Goal: Task Accomplishment & Management: Use online tool/utility

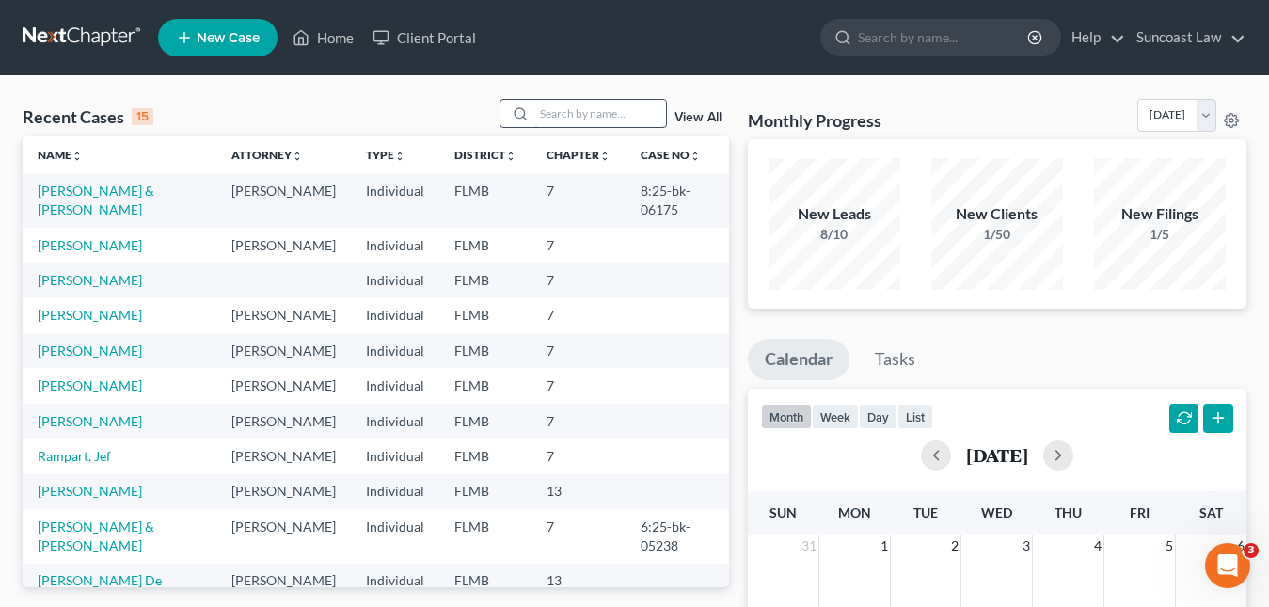
click at [583, 109] on input "search" at bounding box center [600, 113] width 132 height 27
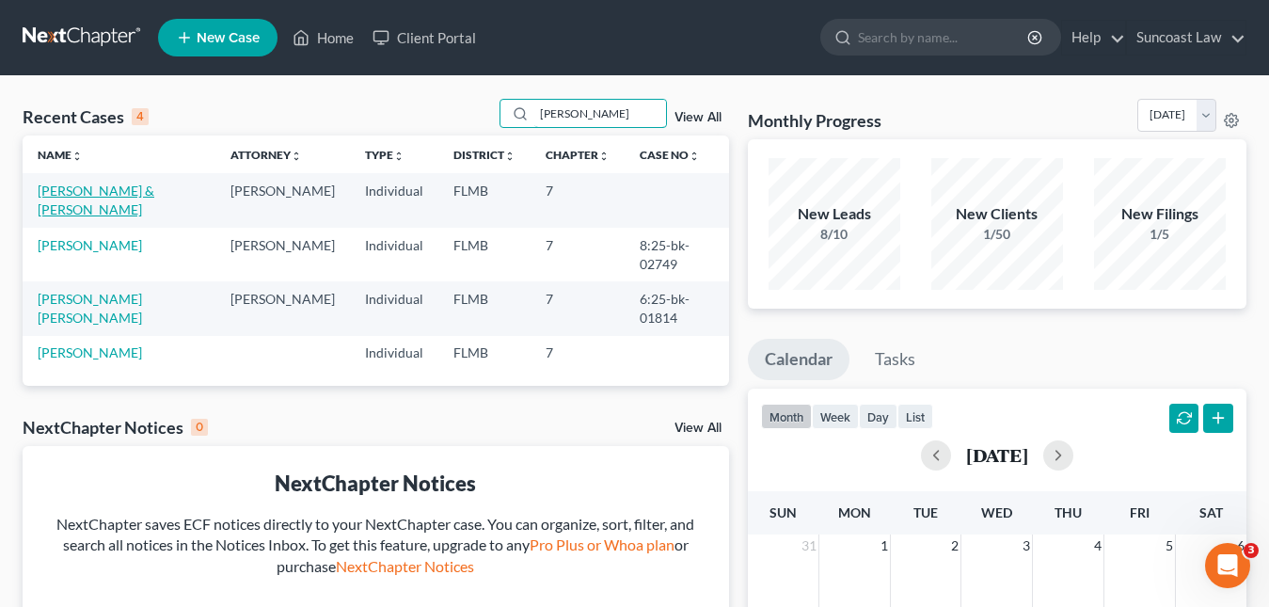
type input "[PERSON_NAME]"
click at [127, 193] on link "[PERSON_NAME] & [PERSON_NAME]" at bounding box center [96, 199] width 117 height 35
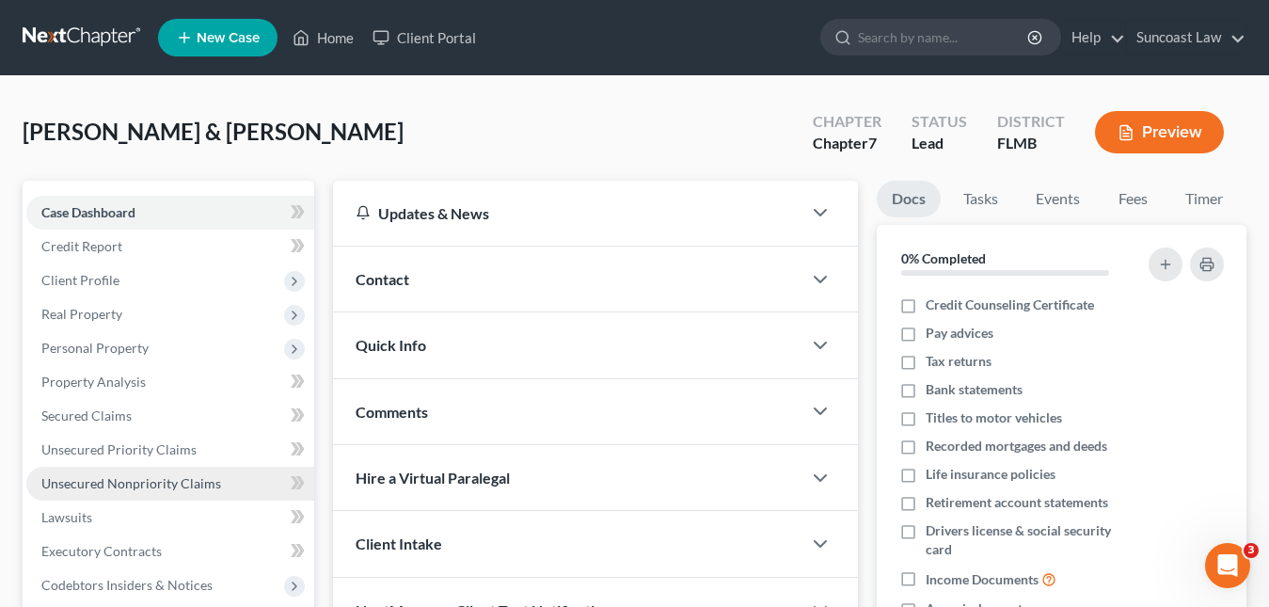
click at [134, 478] on span "Unsecured Nonpriority Claims" at bounding box center [131, 483] width 180 height 16
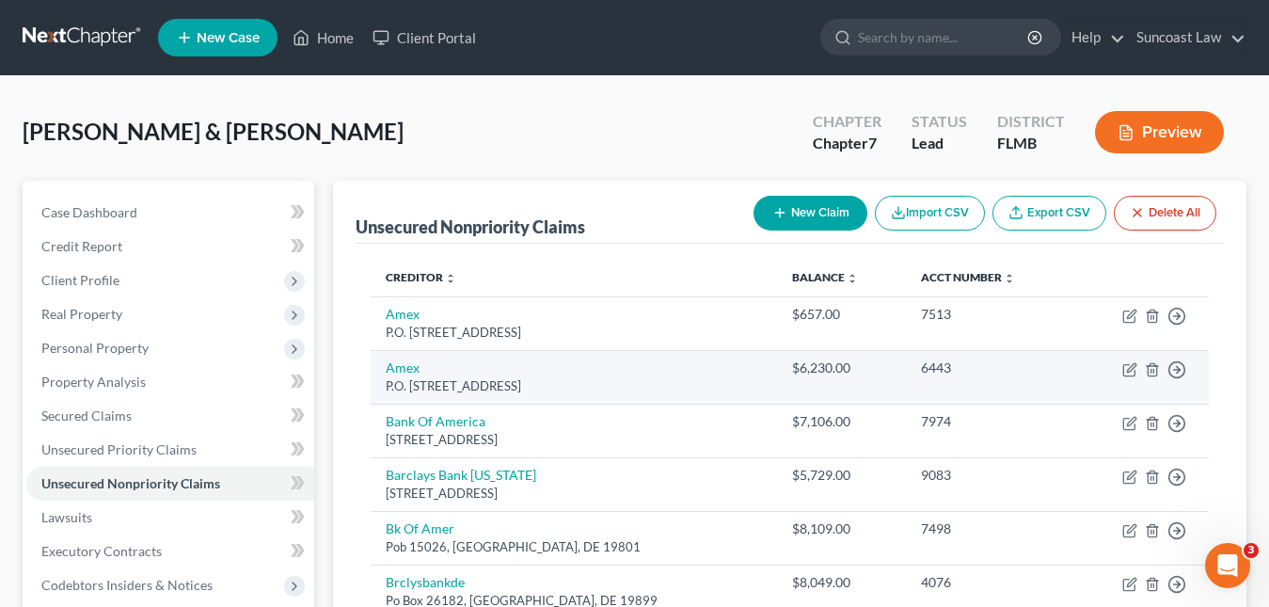
scroll to position [94, 0]
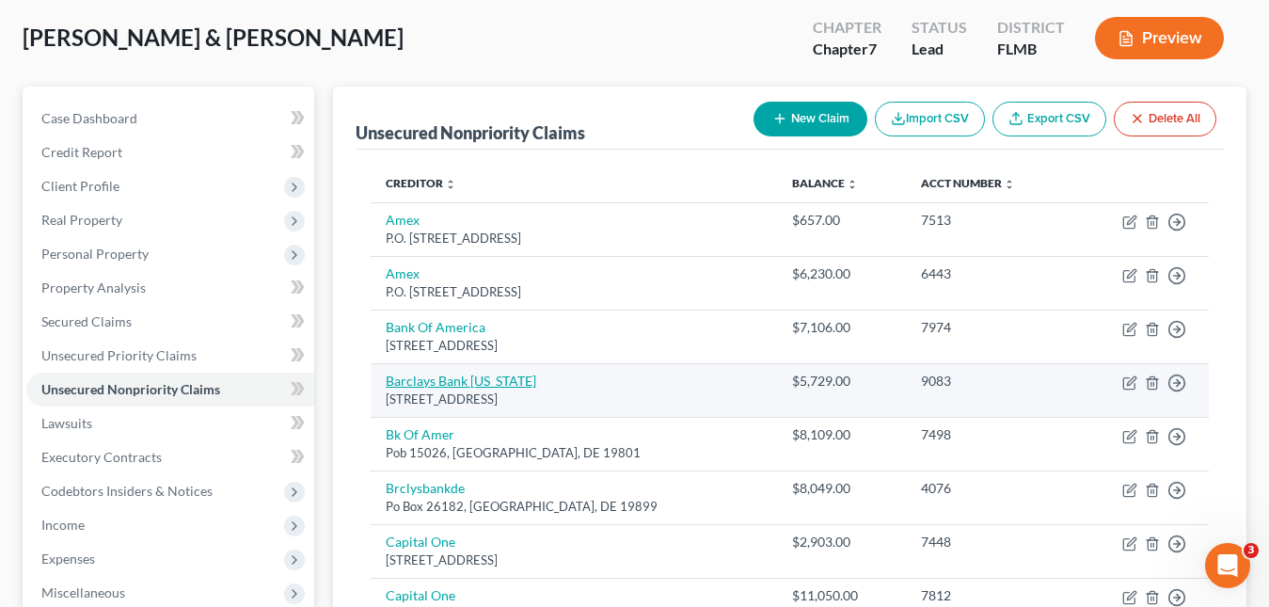
click at [507, 382] on link "Barclays Bank [US_STATE]" at bounding box center [461, 380] width 150 height 16
select select "7"
select select "0"
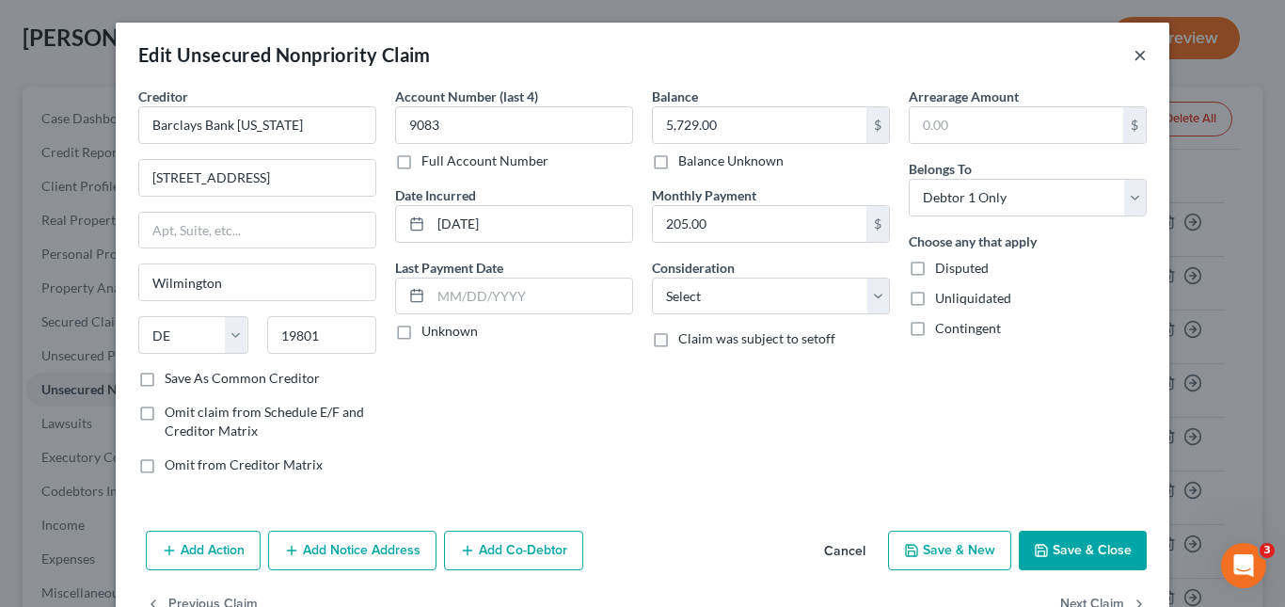
click at [1133, 62] on button "×" at bounding box center [1139, 54] width 13 height 23
